Goal: Transaction & Acquisition: Book appointment/travel/reservation

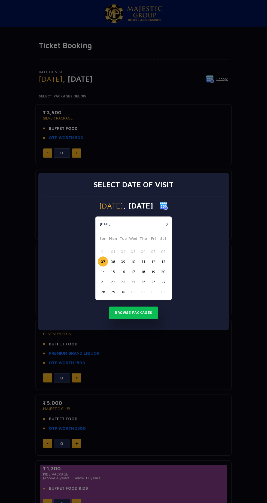
click at [165, 282] on button "27" at bounding box center [163, 282] width 10 height 10
click at [127, 313] on button "Browse Packages" at bounding box center [133, 313] width 49 height 13
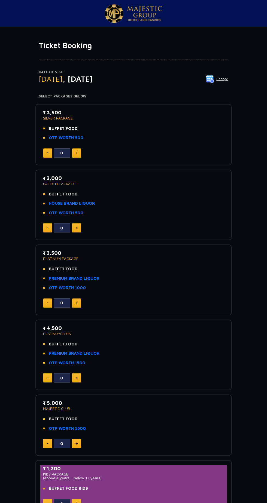
click at [54, 109] on p "₹ 2,500" at bounding box center [133, 112] width 181 height 7
click at [53, 117] on p "SILVER PACKAGE" at bounding box center [133, 118] width 181 height 4
click at [79, 139] on link "OTP WORTH 500" at bounding box center [66, 138] width 35 height 6
click at [70, 138] on link "OTP WORTH 500" at bounding box center [66, 138] width 35 height 6
click at [76, 152] on img at bounding box center [76, 153] width 2 height 3
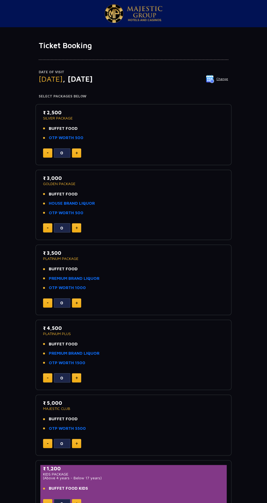
type input "1"
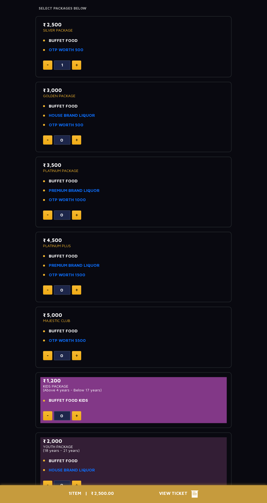
scroll to position [279, 0]
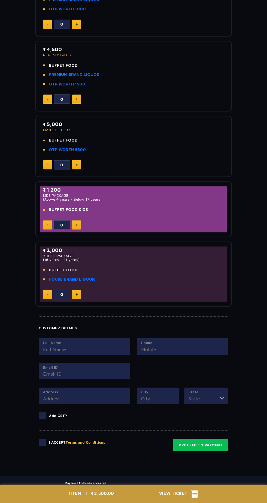
click at [179, 498] on span "View Ticket" at bounding box center [175, 494] width 32 height 8
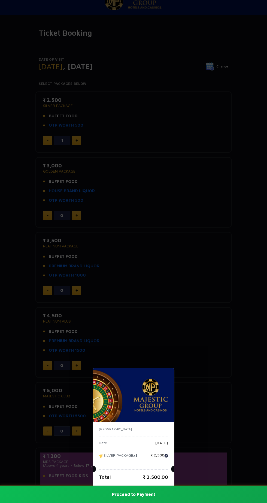
scroll to position [0, 0]
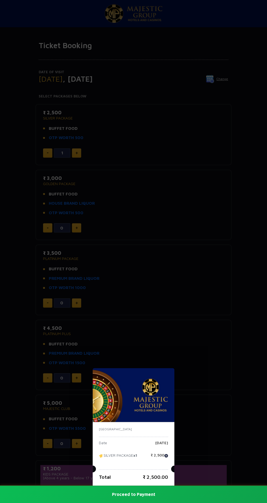
click at [98, 280] on div "[GEOGRAPHIC_DATA] Date [DATE] SILVER PACKAGE x1 ₹ 2,500 Total ₹ 2,500.00 Procee…" at bounding box center [133, 251] width 267 height 503
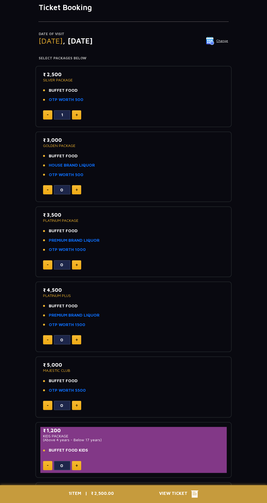
scroll to position [279, 0]
